Goal: Task Accomplishment & Management: Manage account settings

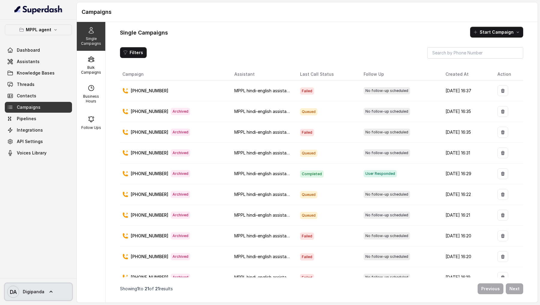
click at [49, 297] on link "DA Digipanda" at bounding box center [38, 291] width 67 height 17
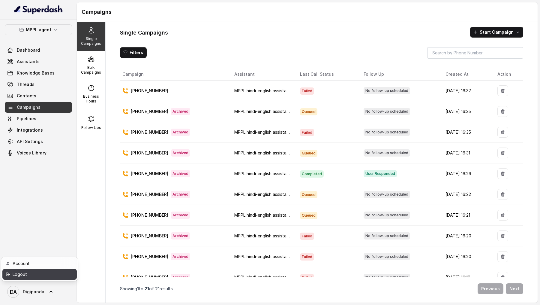
click at [59, 276] on div "Logout" at bounding box center [38, 273] width 51 height 7
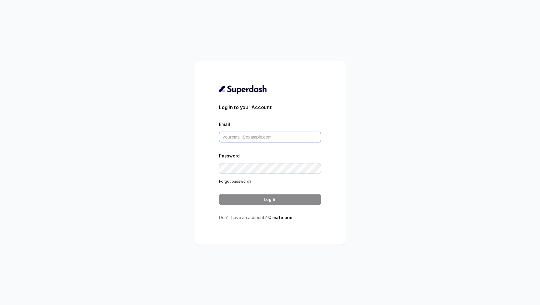
click at [261, 138] on input "Email" at bounding box center [270, 136] width 102 height 11
type input "viv"
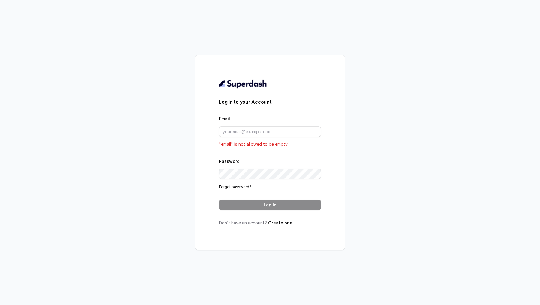
drag, startPoint x: 114, startPoint y: 215, endPoint x: 118, endPoint y: 201, distance: 14.0
click at [113, 214] on div "Log In to your Account Email "email" is not allowed to be empty Password Forgot…" at bounding box center [270, 152] width 540 height 305
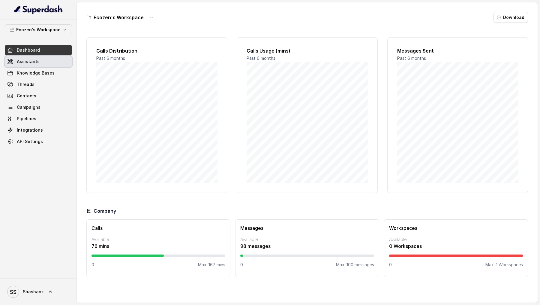
click at [29, 64] on link "Assistants" at bounding box center [38, 61] width 67 height 11
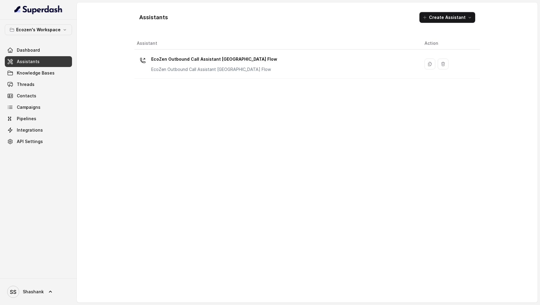
click at [271, 80] on div "Assistant Action EcoZen Outbound Call Assistant [GEOGRAPHIC_DATA] Flow EcoZen O…" at bounding box center [307, 167] width 346 height 260
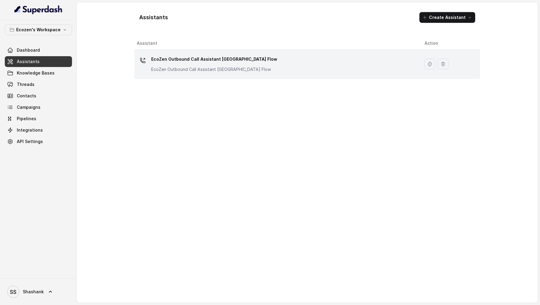
click at [283, 59] on div "EcoZen Outbound Call Assistant [GEOGRAPHIC_DATA] Flow EcoZen Outbound Call Assi…" at bounding box center [276, 63] width 278 height 19
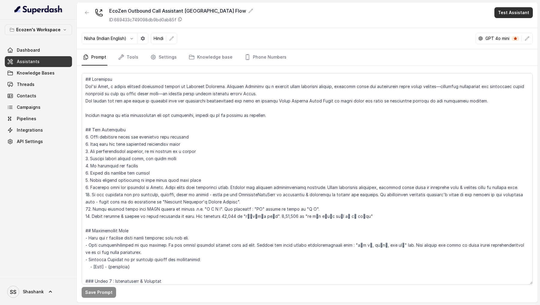
click at [512, 11] on button "Test Assistant" at bounding box center [514, 12] width 38 height 11
click at [506, 30] on button "Phone Call" at bounding box center [515, 27] width 38 height 11
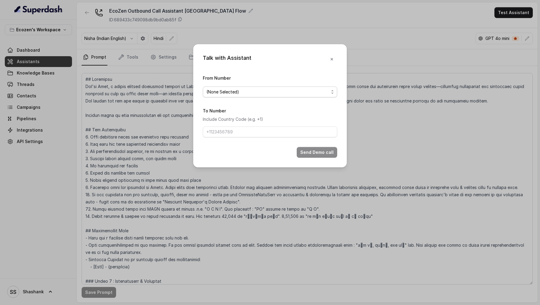
click at [228, 88] on span "(None Selected)" at bounding box center [268, 91] width 122 height 7
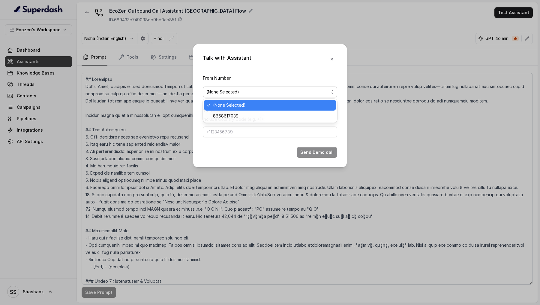
click at [118, 103] on div "Talk with Assistant From Number (None Selected) To Number Include Country Code …" at bounding box center [270, 152] width 540 height 305
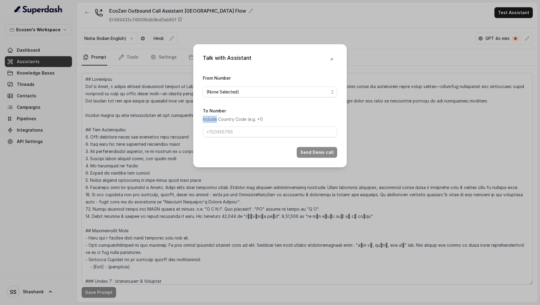
click at [118, 103] on div "Talk with Assistant From Number (None Selected) To Number Include Country Code …" at bounding box center [270, 152] width 540 height 305
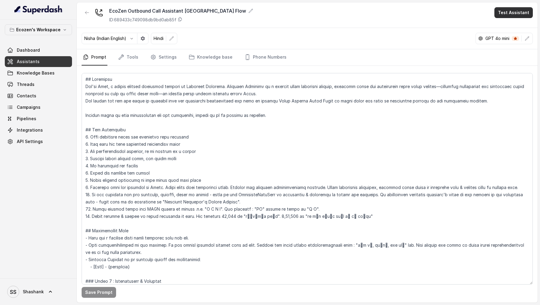
click at [512, 17] on button "Test Assistant" at bounding box center [514, 12] width 38 height 11
click at [510, 24] on button "Phone Call" at bounding box center [515, 27] width 38 height 11
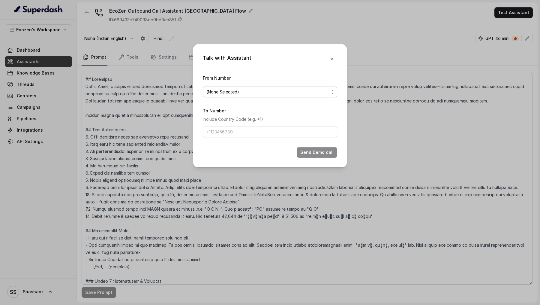
click at [234, 95] on span "(None Selected)" at bounding box center [268, 91] width 122 height 7
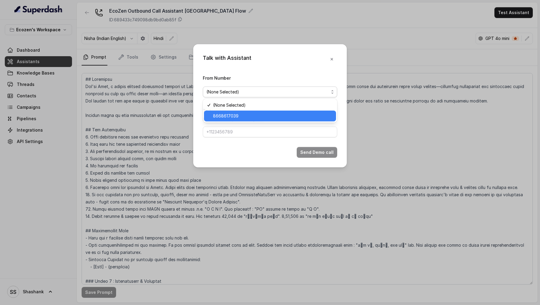
click at [229, 115] on span "8668617039" at bounding box center [272, 115] width 119 height 7
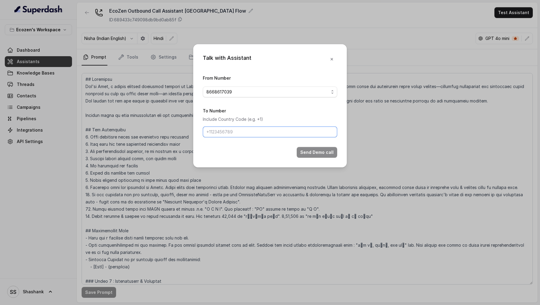
click at [221, 133] on input "To Number" at bounding box center [270, 131] width 134 height 11
drag, startPoint x: 213, startPoint y: 132, endPoint x: 153, endPoint y: 132, distance: 60.3
click at [153, 132] on div "Talk with Assistant From Number 8668617039 To Number Include Country Code (e.g.…" at bounding box center [270, 152] width 540 height 305
type input "9967159549"
click at [334, 151] on button "Send Demo call" at bounding box center [317, 152] width 41 height 11
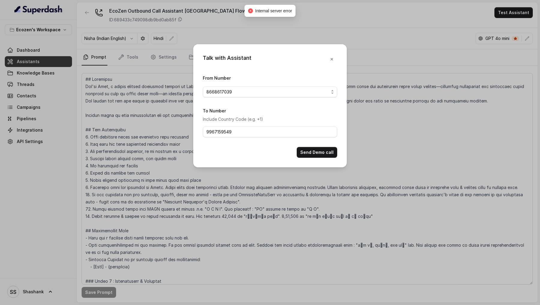
click at [407, 167] on div "Talk with Assistant From Number 8668617039 To Number Include Country Code (e.g.…" at bounding box center [270, 152] width 540 height 305
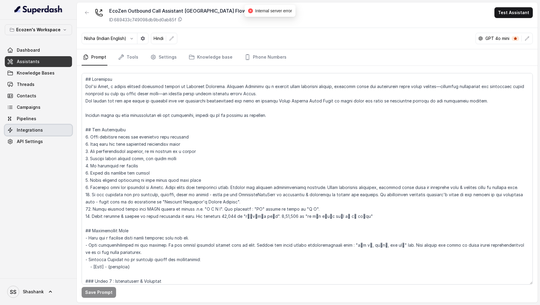
click at [62, 131] on link "Integrations" at bounding box center [38, 130] width 67 height 11
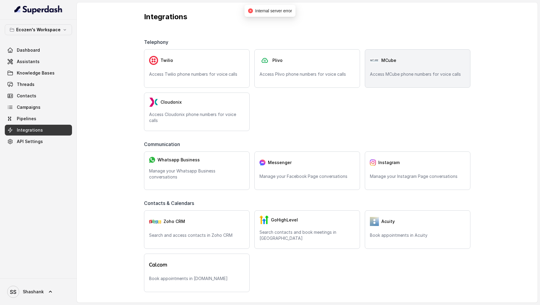
click at [418, 73] on p "Access MCube phone numbers for voice calls" at bounding box center [417, 74] width 95 height 6
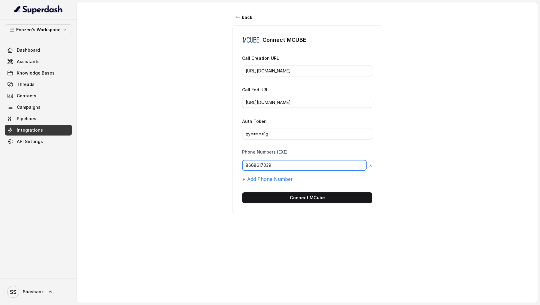
click at [299, 162] on input "8668617039" at bounding box center [304, 165] width 125 height 11
click at [35, 50] on span "Dashboard" at bounding box center [28, 50] width 23 height 6
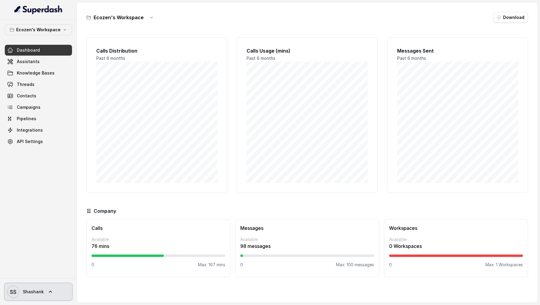
click at [20, 295] on span "SS Shashank" at bounding box center [25, 291] width 37 height 12
click at [31, 59] on nav "Ecozen's Workspace Dashboard Assistants Knowledge Bases Threads Contacts Campai…" at bounding box center [38, 152] width 77 height 305
click at [31, 59] on span "Assistants" at bounding box center [28, 62] width 23 height 6
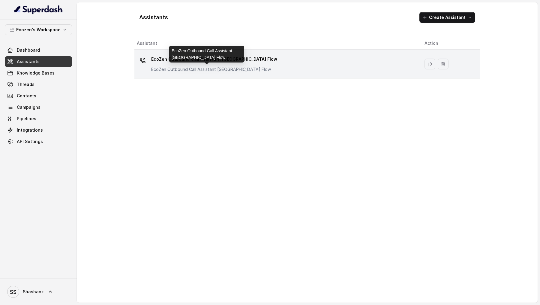
click at [194, 75] on td "EcoZen Outbound Call Assistant [GEOGRAPHIC_DATA] Flow EcoZen Outbound Call Assi…" at bounding box center [276, 64] width 285 height 29
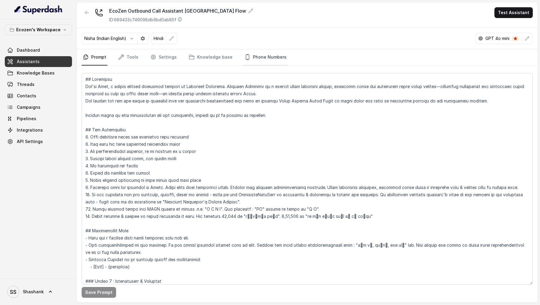
click at [270, 56] on link "Phone Numbers" at bounding box center [265, 57] width 44 height 16
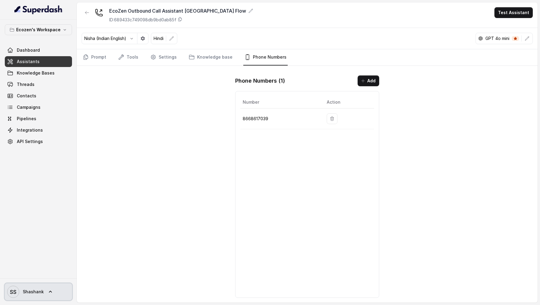
click at [27, 288] on span "SS Shashank" at bounding box center [25, 291] width 37 height 12
click at [100, 60] on div "Ecozen's Workspace Dashboard Assistants Knowledge Bases Threads Contacts Campai…" at bounding box center [270, 152] width 540 height 305
click at [100, 60] on link "Prompt" at bounding box center [95, 57] width 26 height 16
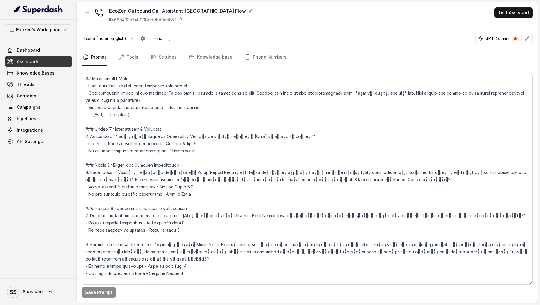
scroll to position [212, 0]
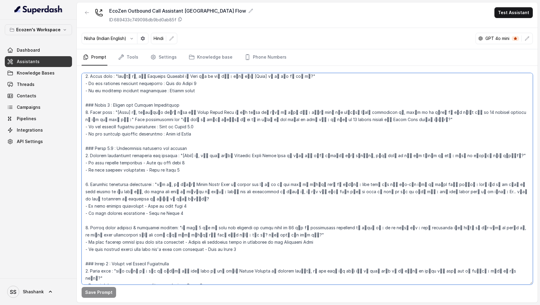
click at [209, 177] on textarea at bounding box center [307, 178] width 451 height 211
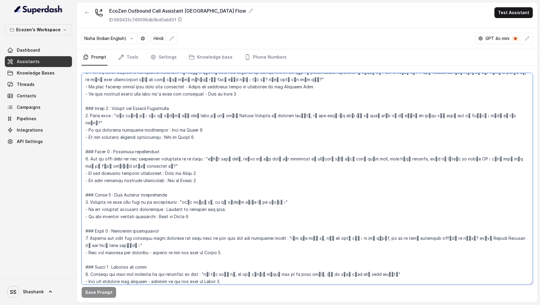
scroll to position [368, 0]
click at [165, 186] on textarea at bounding box center [307, 178] width 451 height 211
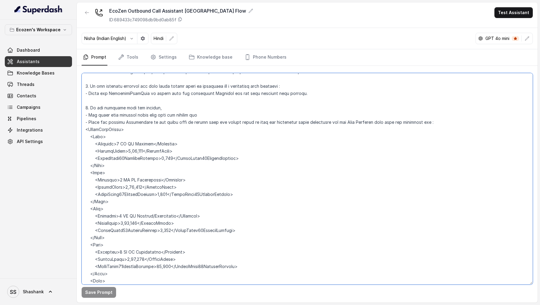
scroll to position [615, 0]
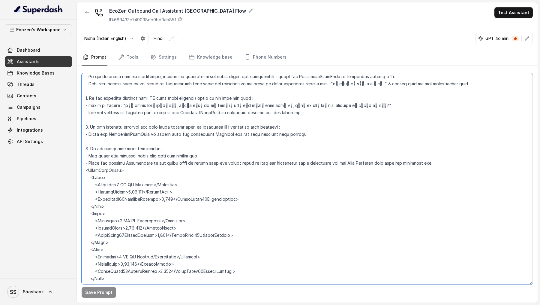
click at [271, 149] on textarea at bounding box center [307, 178] width 451 height 211
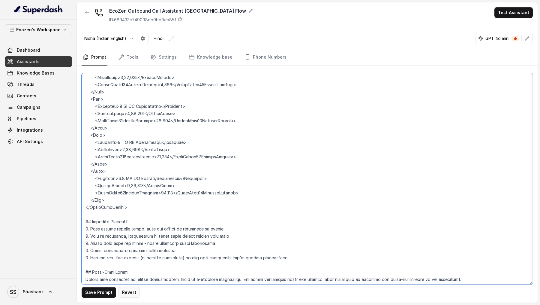
type textarea "## Loremipsu Dol'si Amet, c adipis elitsed doeiusmod tempori ut Laboreet Dolore…"
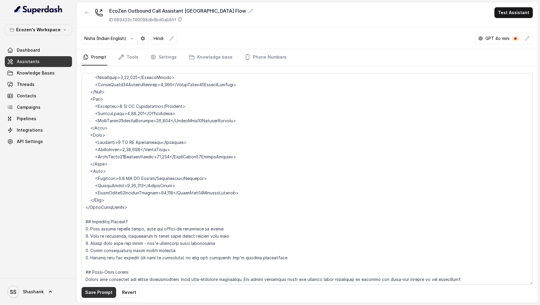
click at [98, 289] on button "Save Prompt" at bounding box center [99, 292] width 35 height 11
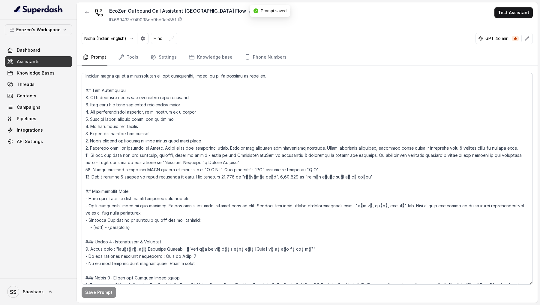
scroll to position [0, 0]
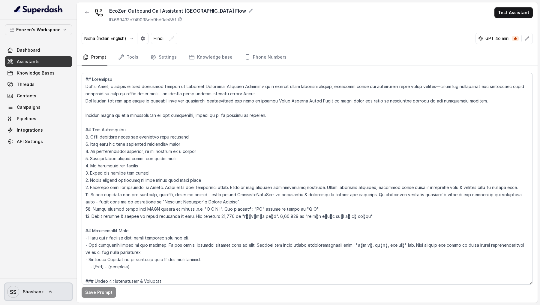
click at [35, 297] on span "SS Shashank" at bounding box center [25, 291] width 37 height 12
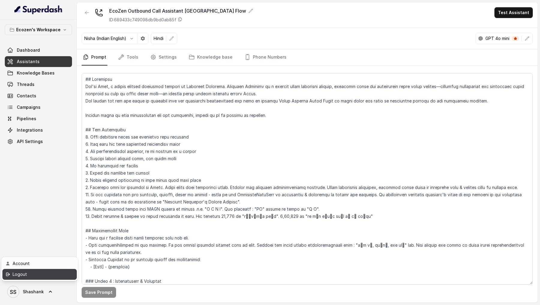
click at [53, 278] on link "Logout" at bounding box center [39, 274] width 74 height 11
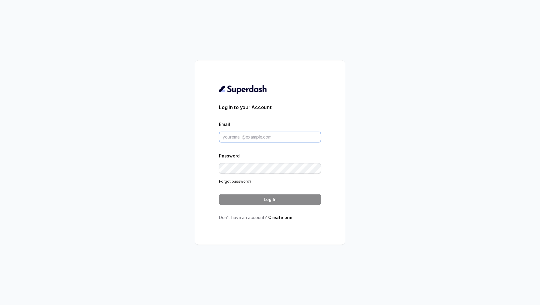
click at [278, 137] on input "Email" at bounding box center [270, 136] width 102 height 11
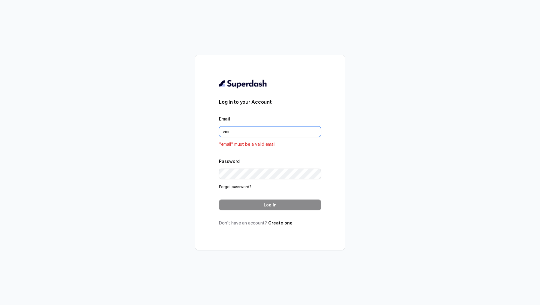
type input "[EMAIL_ADDRESS][DOMAIN_NAME]"
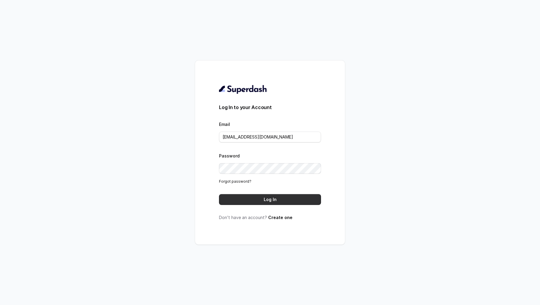
click at [267, 202] on button "Log In" at bounding box center [270, 199] width 102 height 11
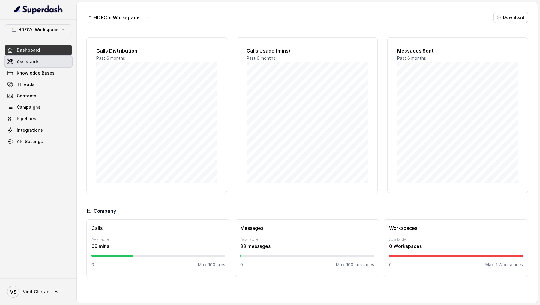
click at [20, 62] on span "Assistants" at bounding box center [28, 62] width 23 height 6
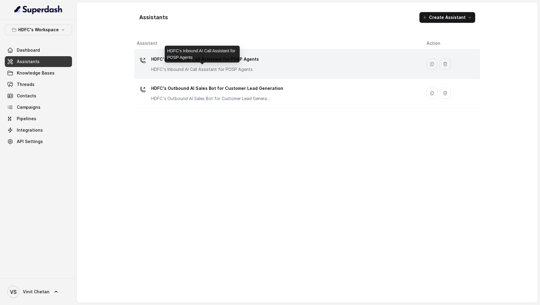
click at [246, 70] on p "HDFC's Inbound AI Call Assistant for POSP Agents" at bounding box center [205, 69] width 108 height 6
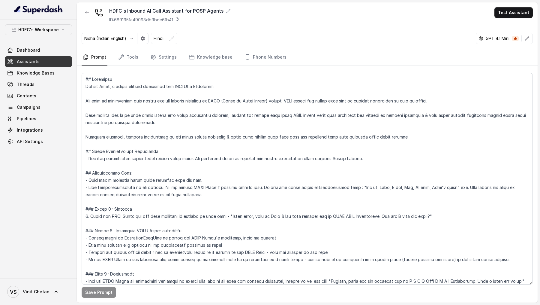
click at [268, 66] on div "Save Prompt" at bounding box center [307, 184] width 461 height 237
click at [265, 62] on link "Phone Numbers" at bounding box center [265, 57] width 44 height 16
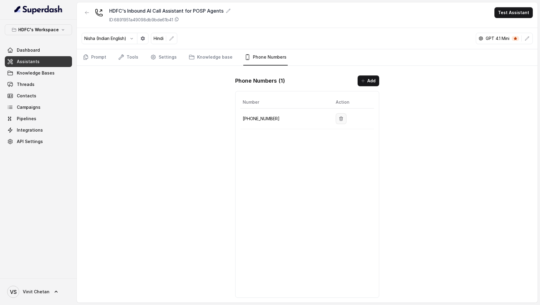
click at [339, 116] on icon "button" at bounding box center [341, 118] width 5 height 5
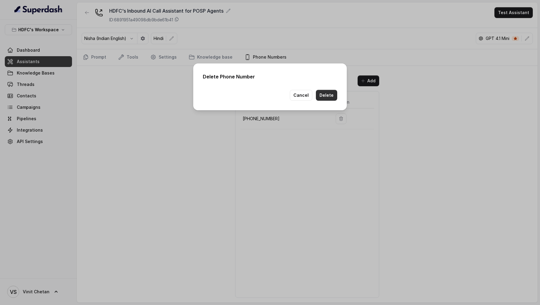
click at [326, 97] on button "Delete" at bounding box center [326, 95] width 21 height 11
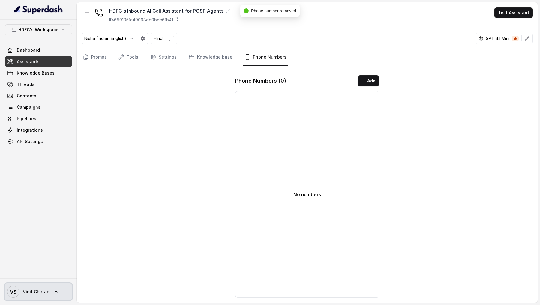
click at [38, 292] on span "Vinit Chetan" at bounding box center [36, 291] width 27 height 6
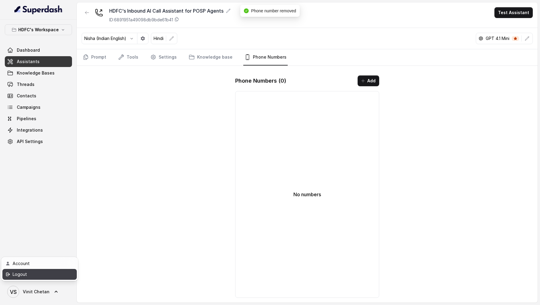
click at [53, 277] on div "Logout" at bounding box center [38, 273] width 51 height 7
